Goal: Task Accomplishment & Management: Manage account settings

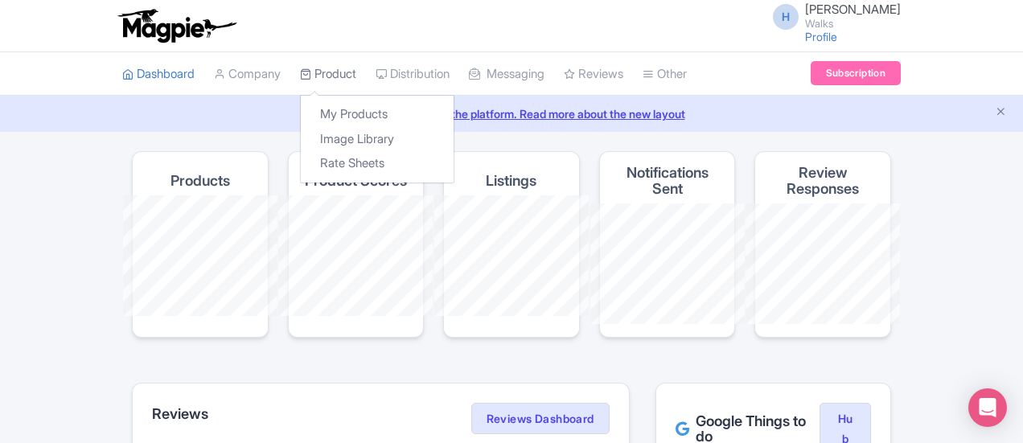
click at [300, 69] on link "Product" at bounding box center [328, 74] width 56 height 44
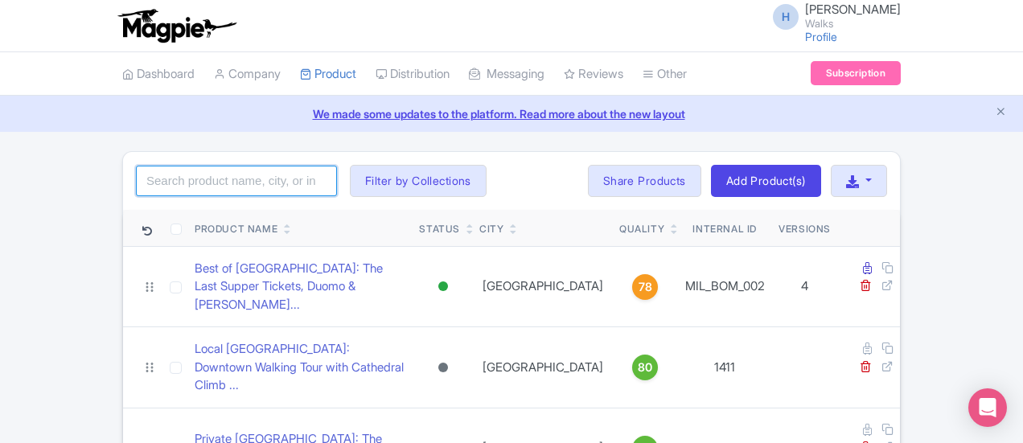
click at [199, 168] on input "search" at bounding box center [236, 181] width 201 height 31
type input "florence in a day"
click button "Search" at bounding box center [0, 0] width 0 height 0
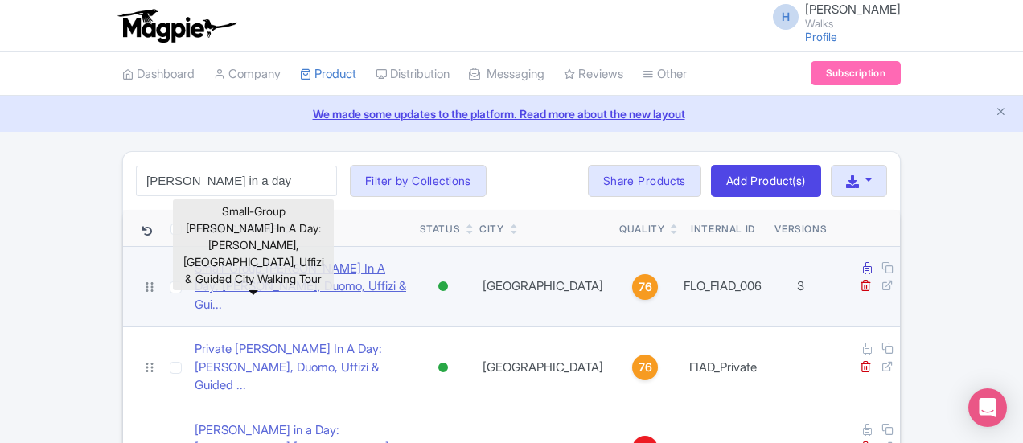
click at [212, 269] on link "Small-Group Florence In A Day: David, Duomo, Uffizi & Gui..." at bounding box center [301, 287] width 212 height 55
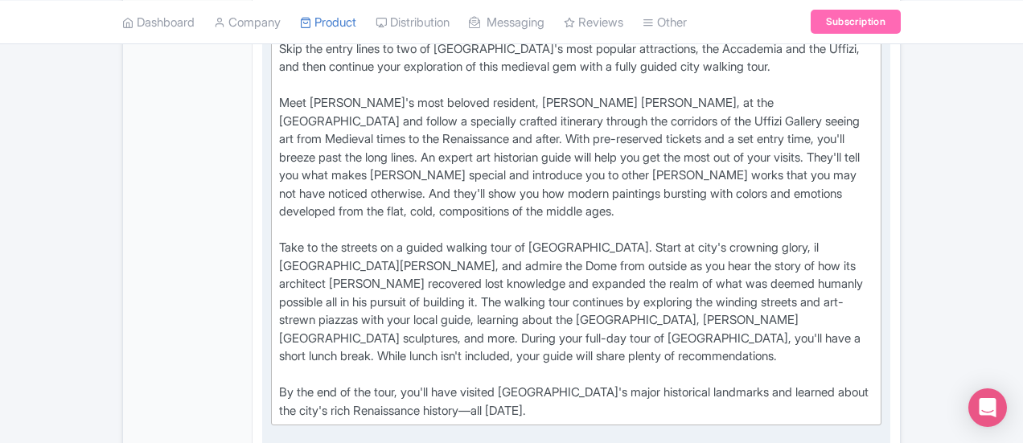
scroll to position [724, 0]
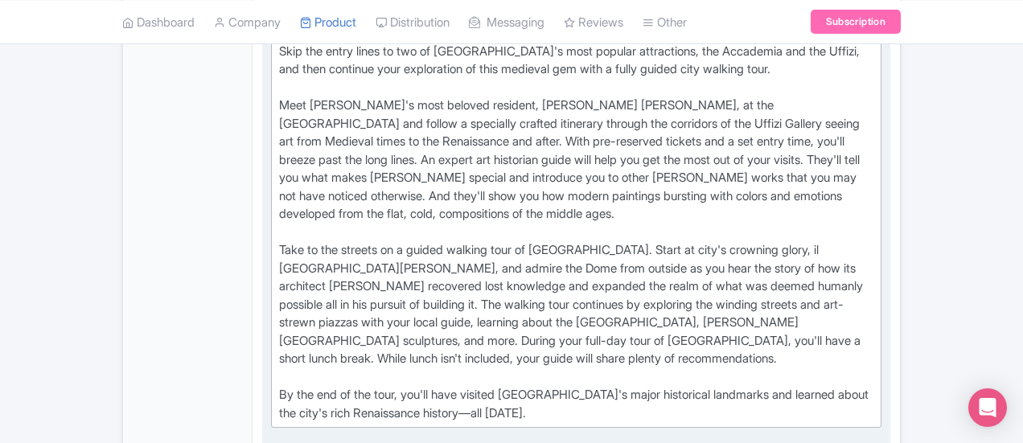
click at [280, 282] on div "Skip the entry lines to two of Florence's most popular attractions, the Accadem…" at bounding box center [576, 233] width 594 height 380
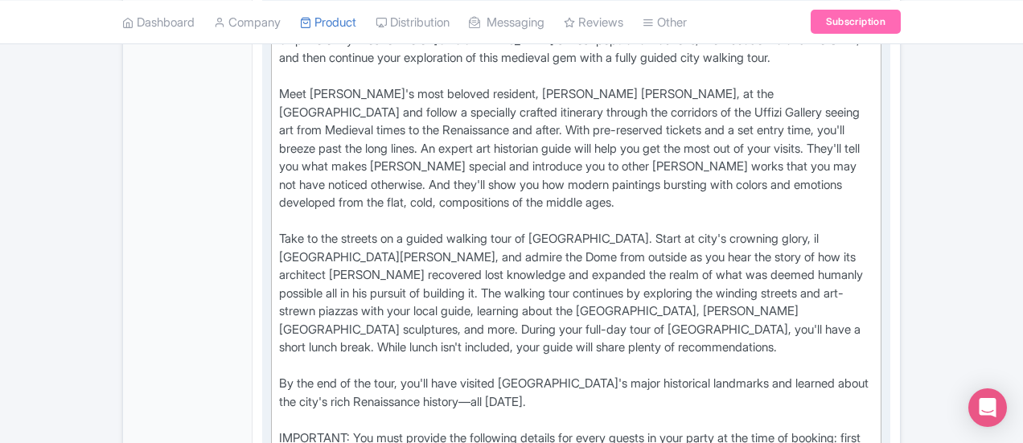
scroll to position [804, 0]
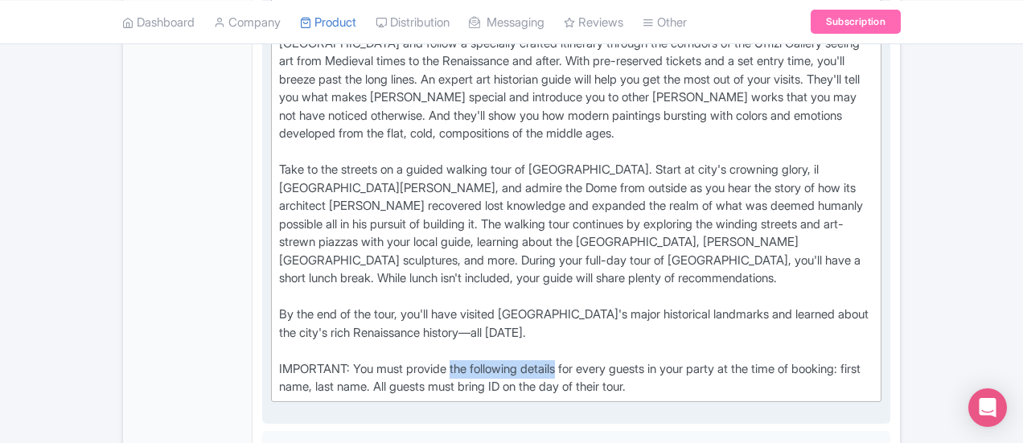
drag, startPoint x: 383, startPoint y: 236, endPoint x: 494, endPoint y: 241, distance: 111.1
click at [494, 241] on div "Skip the entry lines to two of Florence's most popular attractions, the Accadem…" at bounding box center [576, 179] width 594 height 434
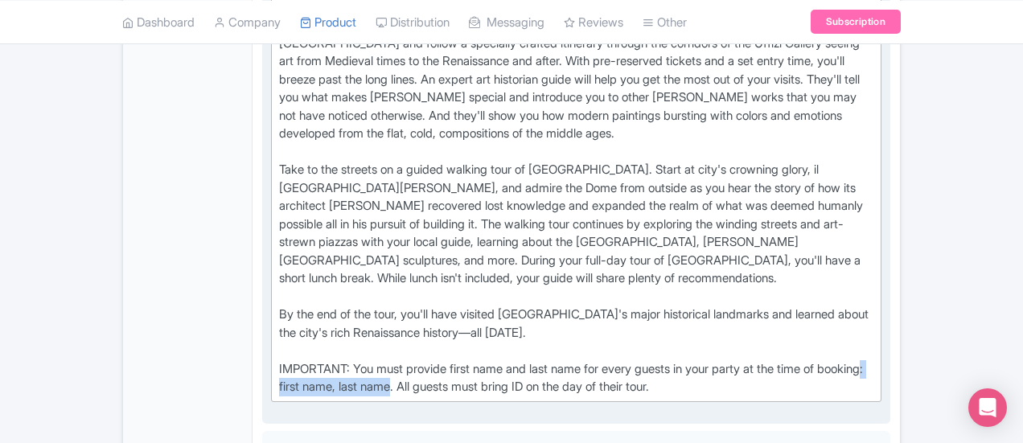
drag, startPoint x: 820, startPoint y: 241, endPoint x: 945, endPoint y: 238, distance: 125.5
click at [874, 238] on div "Skip the entry lines to two of Florence's most popular attractions, the Accadem…" at bounding box center [576, 179] width 594 height 434
type trix-editor "<div>Skip the entry lines to two of Florence's most popular attractions, the Ac…"
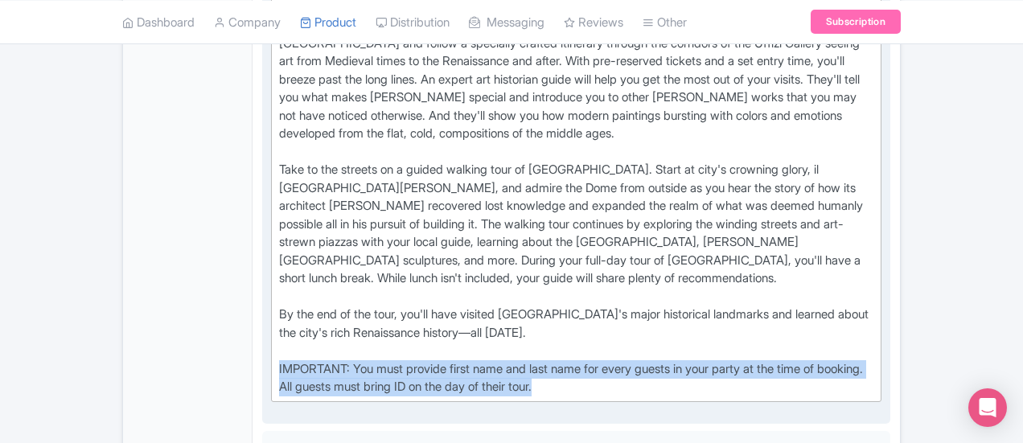
drag, startPoint x: 294, startPoint y: 244, endPoint x: 187, endPoint y: 233, distance: 106.7
click at [262, 233] on div "Long Description i Show HTML editor Bold Italic Strikethrough Link Heading Quot…" at bounding box center [576, 174] width 628 height 500
copy div "IMPORTANT: You must provide first name and last name for every guests in your p…"
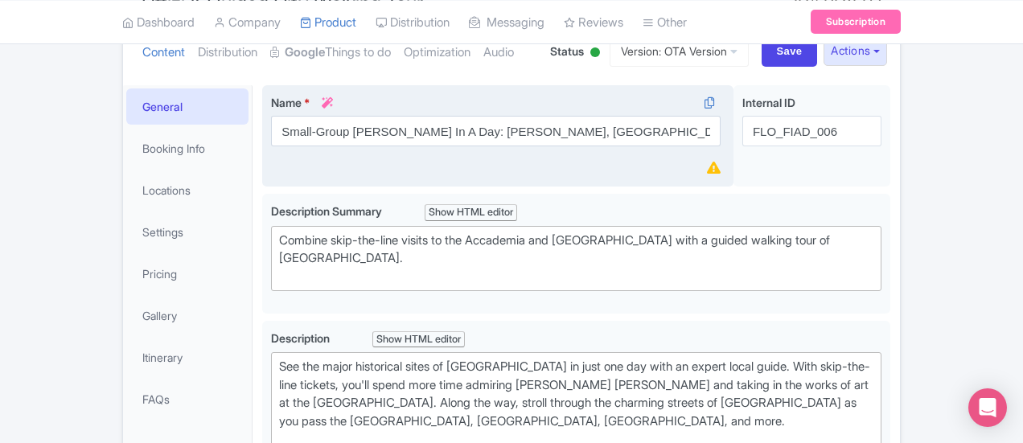
scroll to position [80, 0]
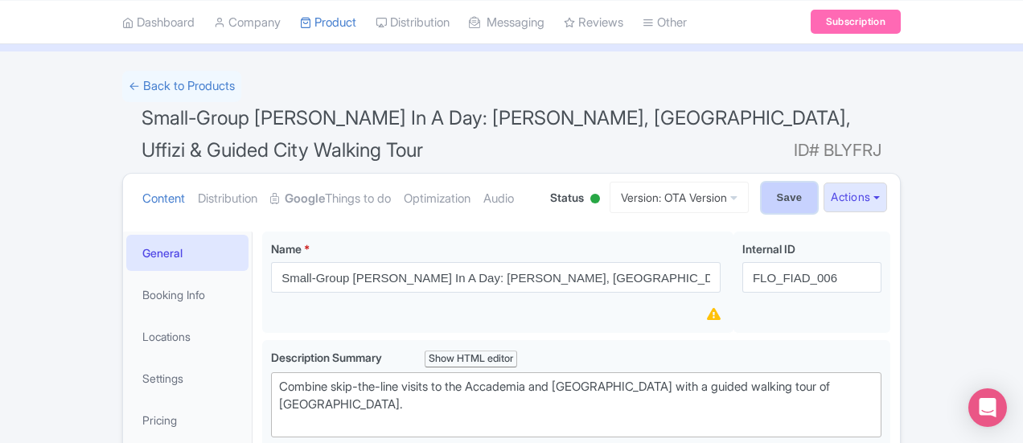
click at [818, 183] on input "Save" at bounding box center [790, 198] width 56 height 31
type input "Saving..."
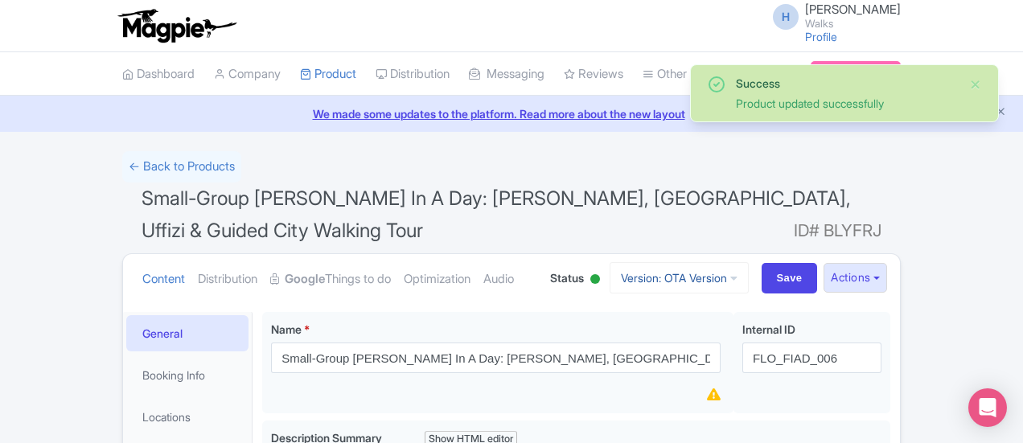
click at [749, 262] on link "Version: OTA Version" at bounding box center [679, 277] width 139 height 31
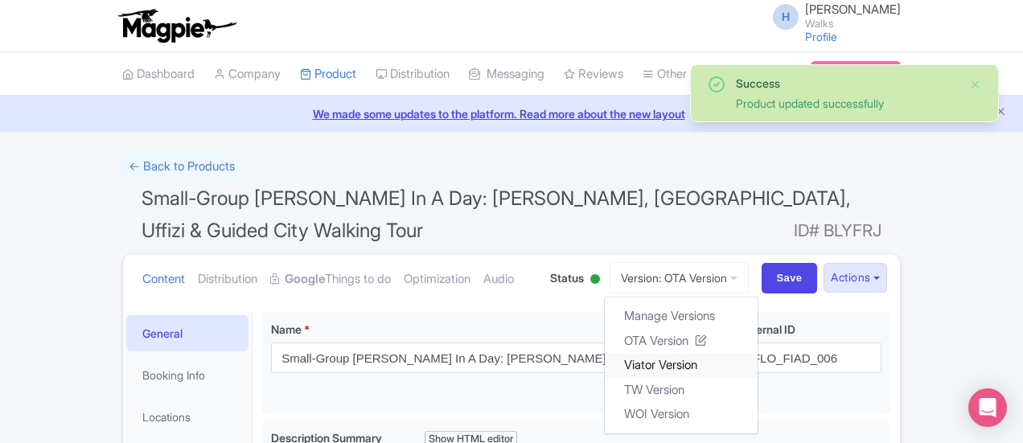
click at [758, 353] on link "Viator Version" at bounding box center [681, 365] width 153 height 25
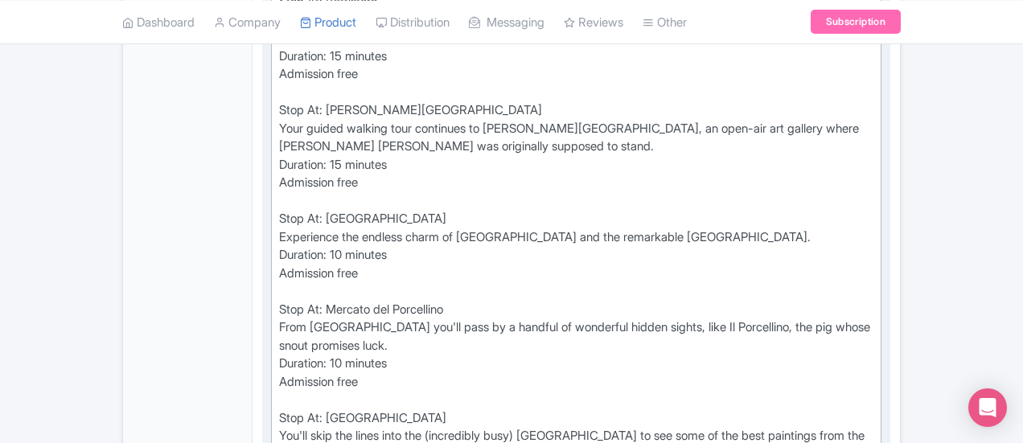
scroll to position [1287, 0]
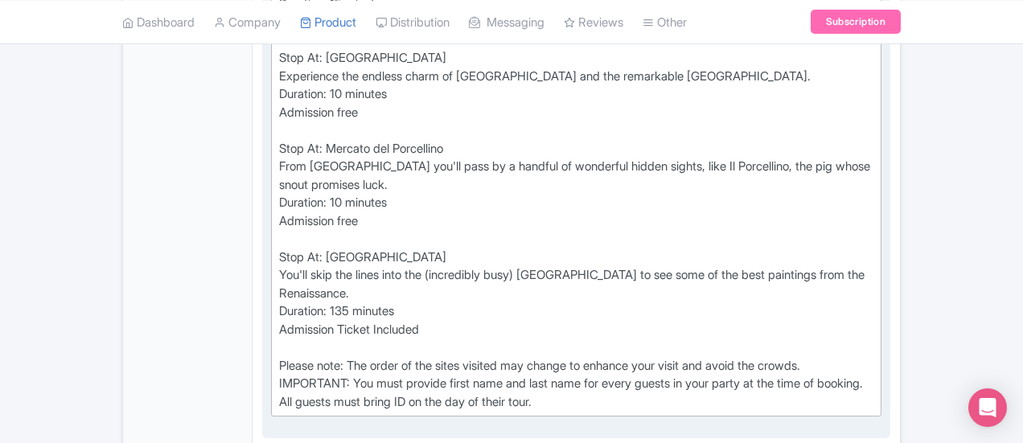
type trix-editor "<div>Stop At: Galleria dell'Accademia<br>You'll start with skip-the-line ticket…"
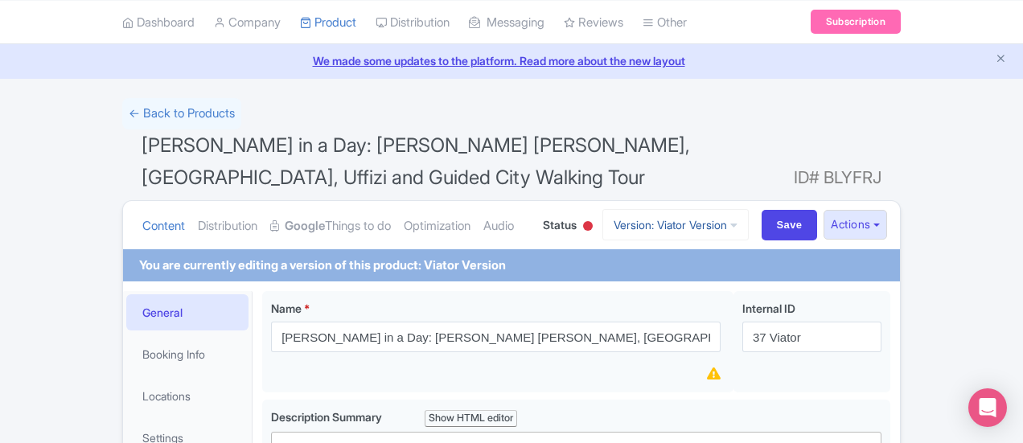
scroll to position [0, 0]
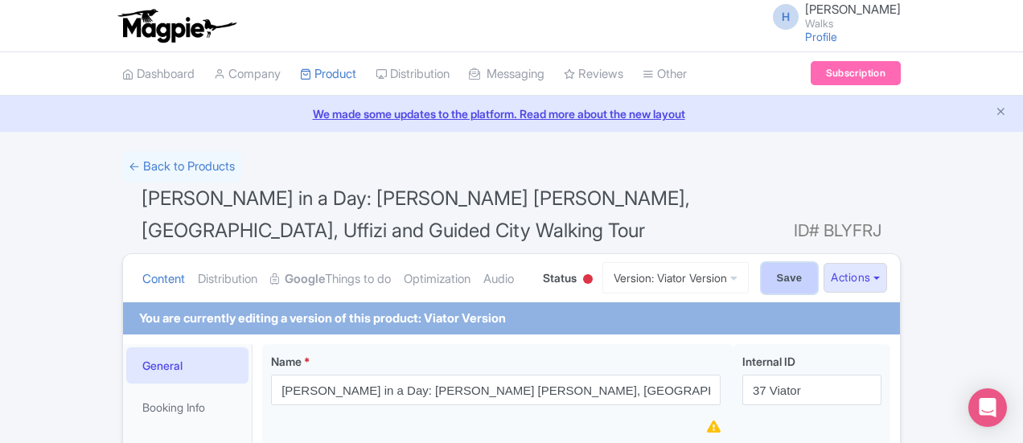
click at [818, 263] on input "Save" at bounding box center [790, 278] width 56 height 31
type input "Saving..."
click at [122, 168] on link "← Back to Products" at bounding box center [181, 166] width 119 height 31
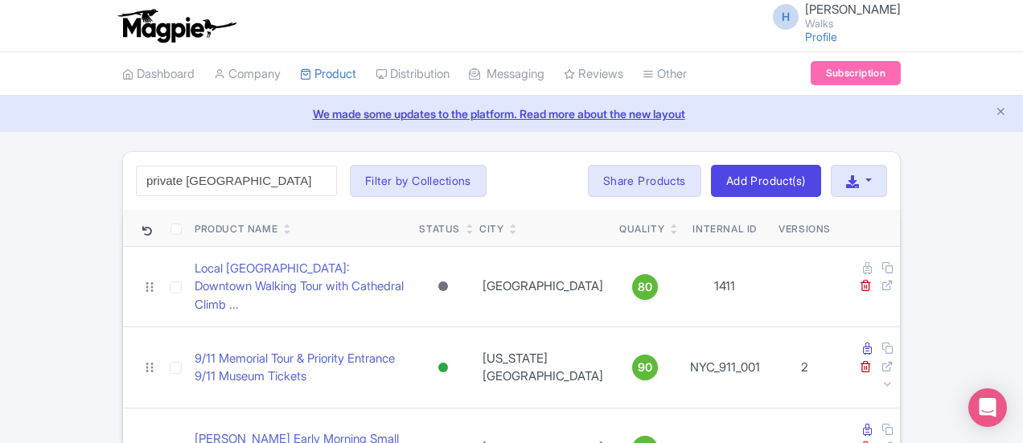
type input "private [GEOGRAPHIC_DATA]"
click button "Search" at bounding box center [0, 0] width 0 height 0
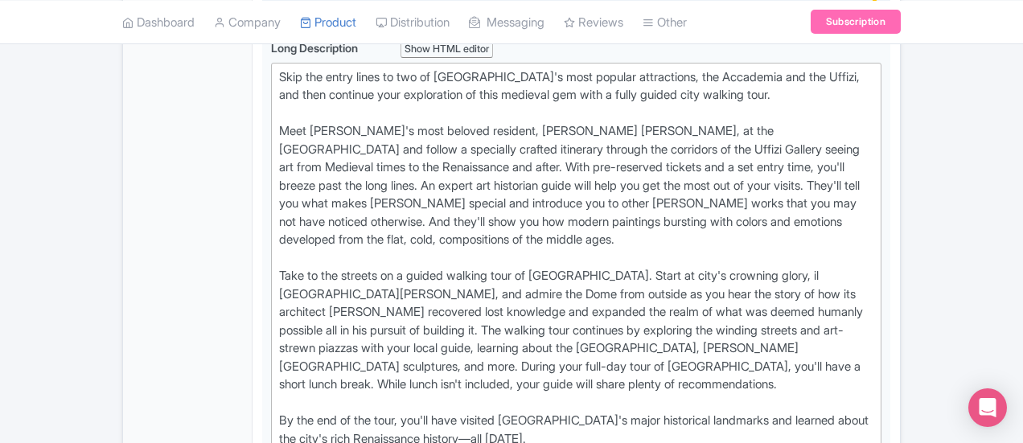
scroll to position [724, 0]
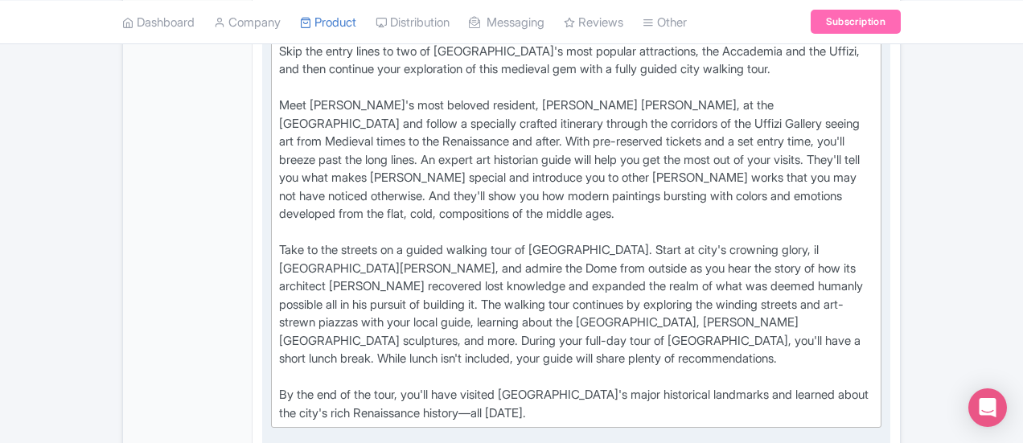
click at [339, 284] on div "Skip the entry lines to two of [GEOGRAPHIC_DATA]'s most popular attractions, th…" at bounding box center [576, 233] width 594 height 380
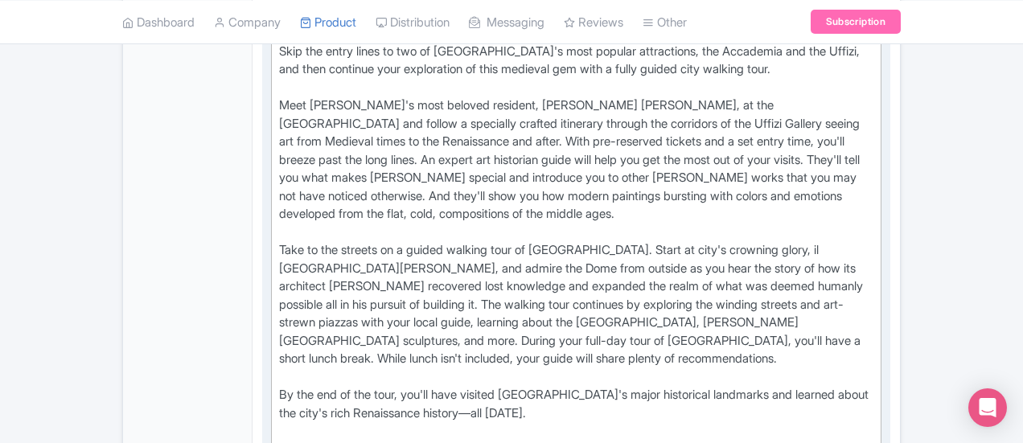
type trix-editor "<div>Skip the entry lines to two of Florence's most popular attractions, the Ac…"
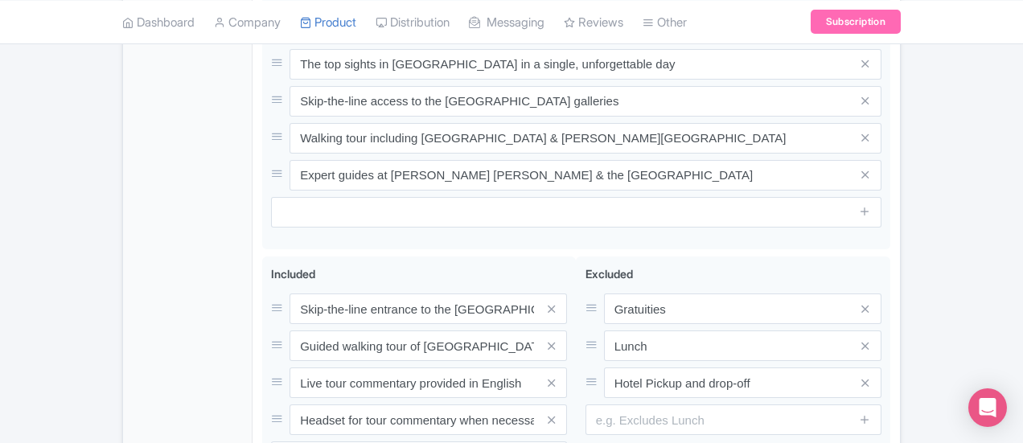
scroll to position [1334, 0]
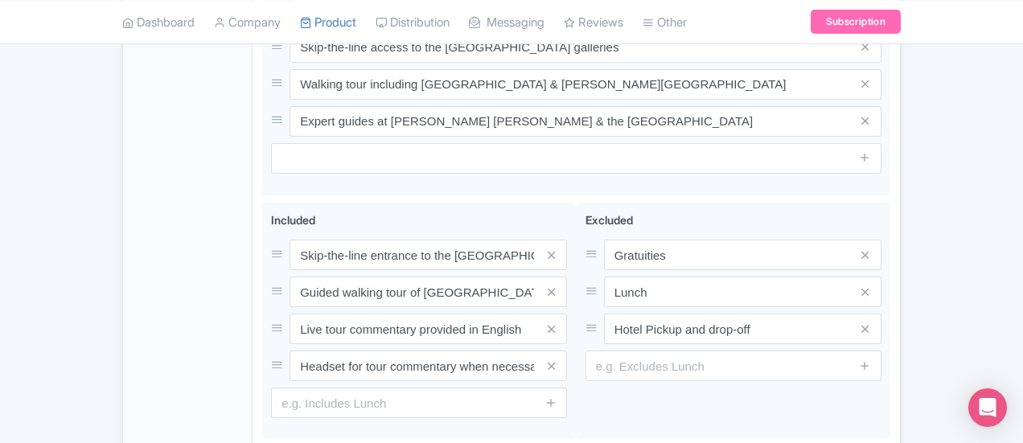
type input "Saving..."
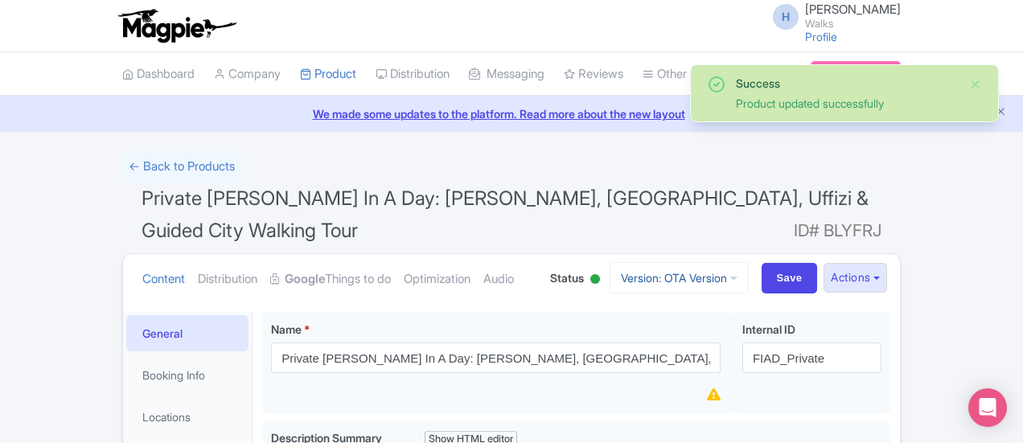
click at [749, 262] on link "Version: OTA Version" at bounding box center [679, 277] width 139 height 31
click at [715, 212] on h1 "Private [PERSON_NAME] In A Day: [PERSON_NAME], [GEOGRAPHIC_DATA], Uffizi & Guid…" at bounding box center [511, 218] width 779 height 71
